Goal: Information Seeking & Learning: Learn about a topic

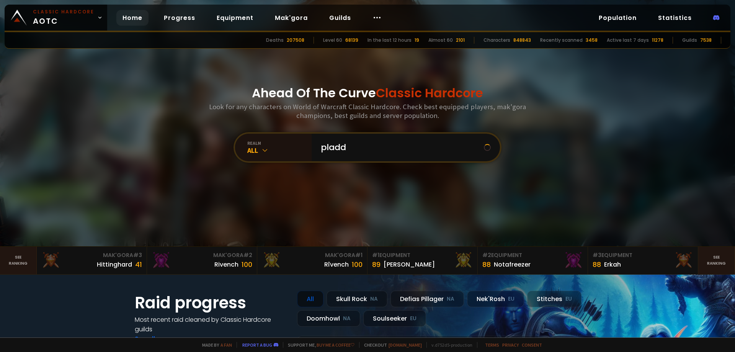
type input "pladdy"
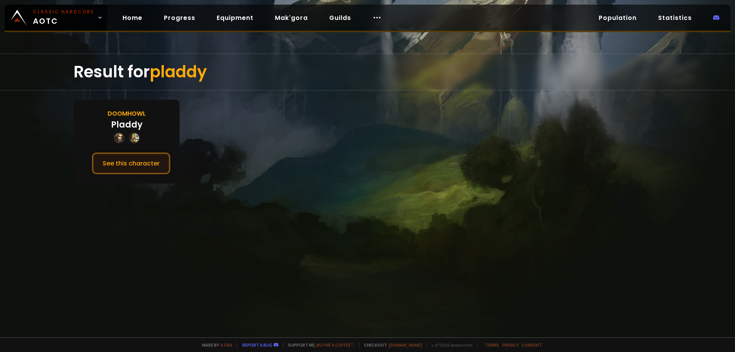
click at [134, 166] on button "See this character" at bounding box center [131, 163] width 79 height 22
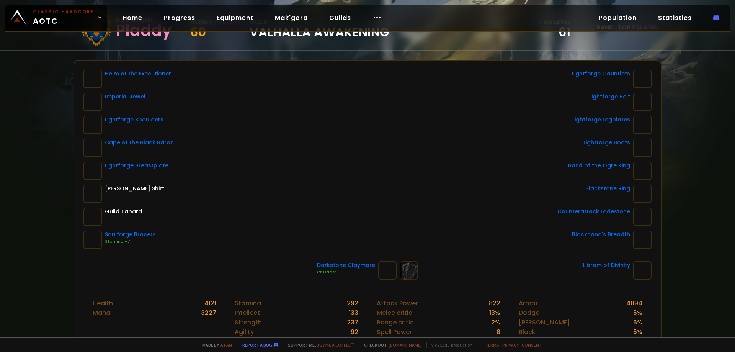
scroll to position [77, 0]
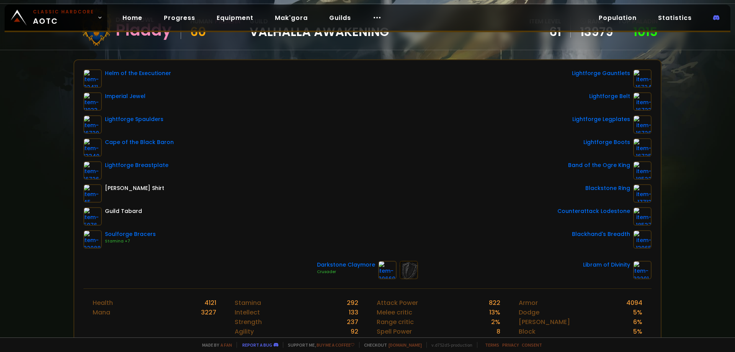
click at [358, 159] on div "Helm of the Executioner Imperial Jewel Lightforge Spaulders Cape of the Black B…" at bounding box center [367, 158] width 568 height 179
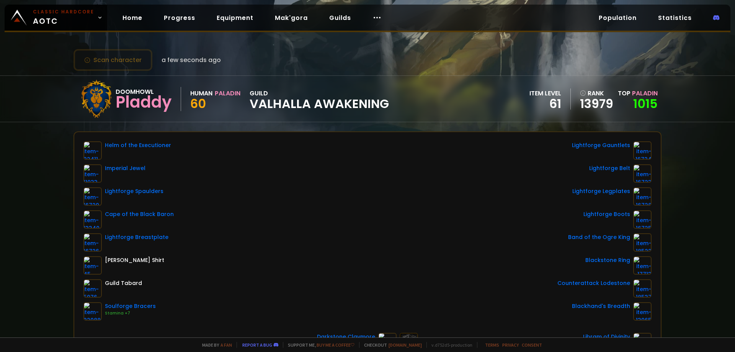
scroll to position [0, 0]
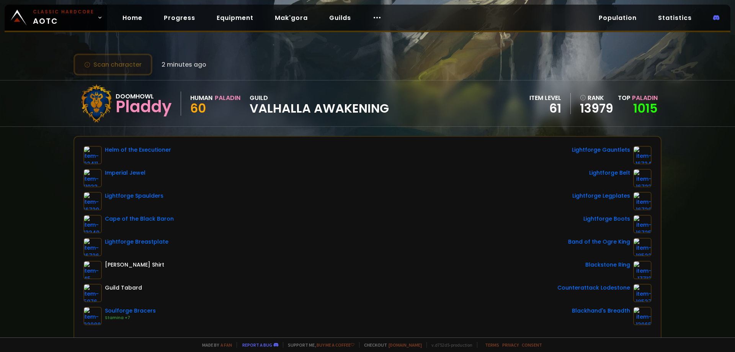
click at [115, 70] on button "Scan character" at bounding box center [113, 65] width 79 height 22
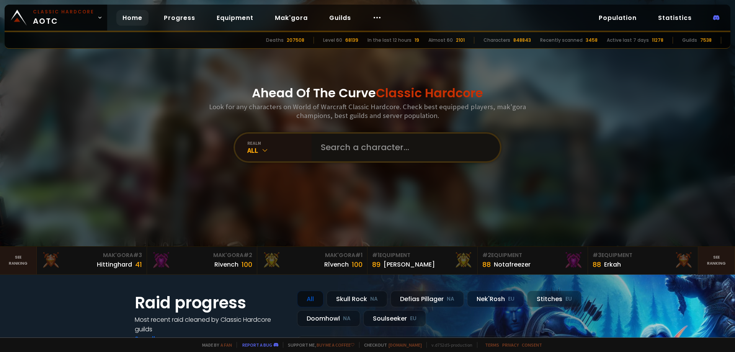
click at [359, 146] on input "text" at bounding box center [403, 148] width 175 height 28
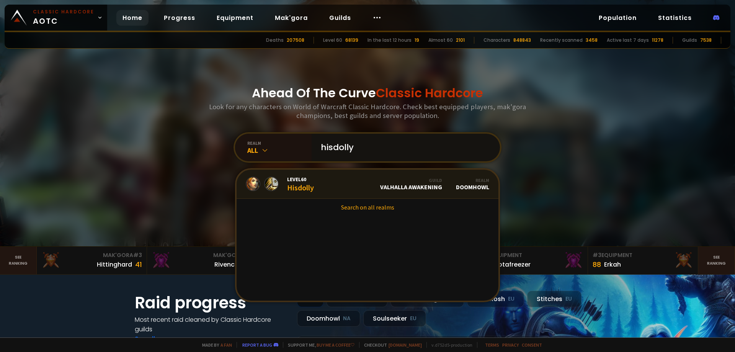
type input "hisdolly"
click at [335, 189] on link "Level 60 Hisdolly Guild Valhalla Awakening Realm Doomhowl" at bounding box center [368, 184] width 262 height 29
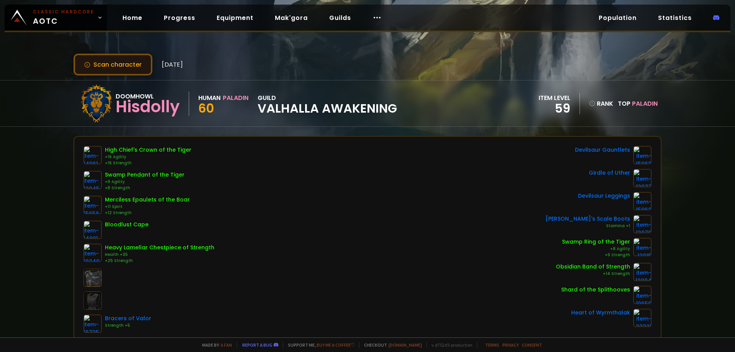
click at [133, 69] on button "Scan character" at bounding box center [113, 65] width 79 height 22
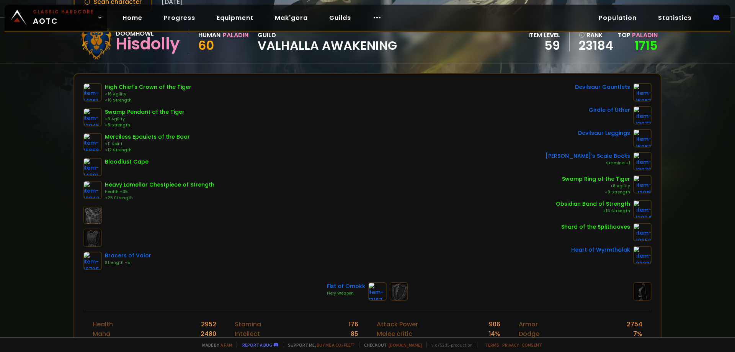
scroll to position [77, 0]
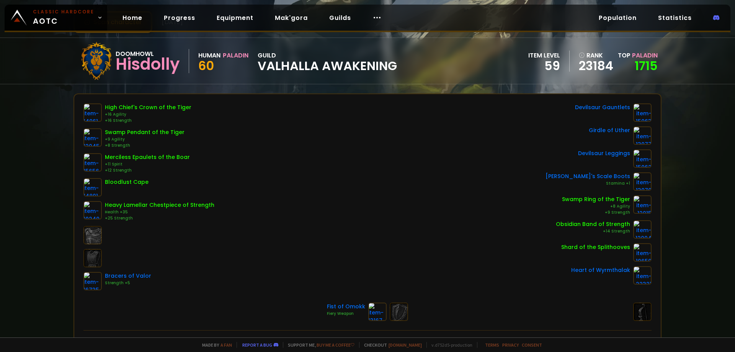
scroll to position [38, 0]
